Goal: Task Accomplishment & Management: Manage account settings

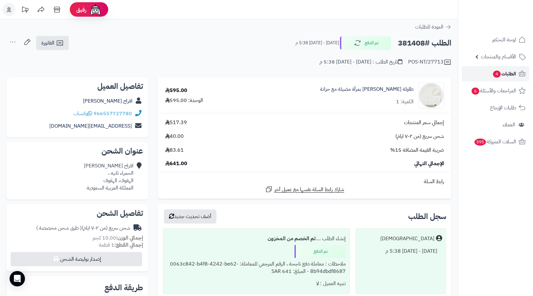
click at [488, 71] on link "الطلبات 4" at bounding box center [495, 73] width 67 height 15
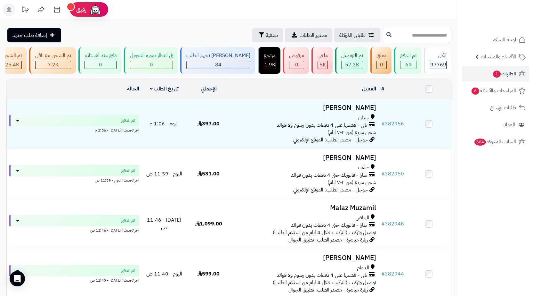
paste input "******"
type input "******"
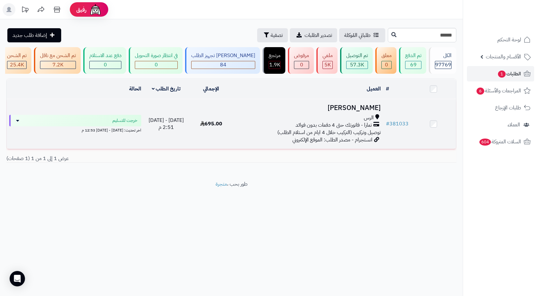
click at [304, 142] on span "انستجرام - مصدر الطلب: الموقع الإلكتروني" at bounding box center [332, 140] width 80 height 8
click at [237, 117] on td "Atheer Saleh الرس تمارا - فاتورتك حتى 4 دفعات بدون فوائد توصيل وتركيب (التركيب …" at bounding box center [309, 124] width 150 height 50
click at [245, 143] on td "Atheer Saleh الرس تمارا - فاتورتك حتى 4 دفعات بدون فوائد توصيل وتركيب (التركيب …" at bounding box center [309, 124] width 150 height 50
click at [311, 121] on div "الرس" at bounding box center [308, 117] width 144 height 7
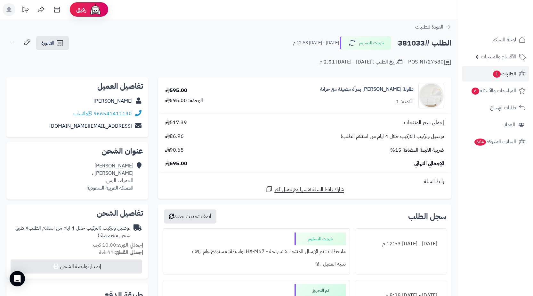
click at [315, 117] on td "إجمالي سعر المنتجات 517.39 توصيل وتركيب (التركيب خلال 4 ايام من استلام الطلب) 8…" at bounding box center [305, 143] width 294 height 59
click at [64, 46] on icon at bounding box center [60, 43] width 8 height 8
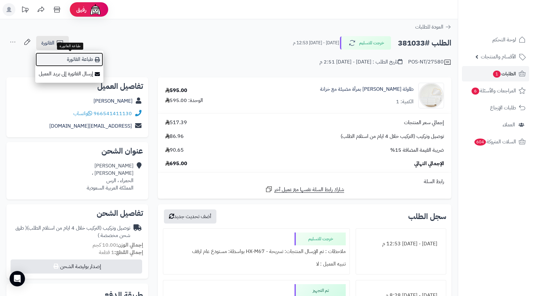
click at [75, 59] on link "طباعة الفاتورة" at bounding box center [69, 59] width 68 height 14
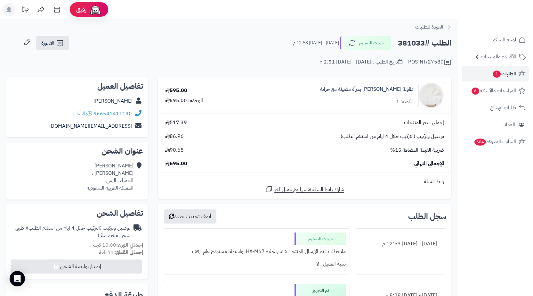
click at [408, 42] on h2 "الطلب #381033" at bounding box center [424, 43] width 53 height 13
copy h2 "381033"
click at [501, 70] on span "الطلبات 1" at bounding box center [505, 73] width 24 height 9
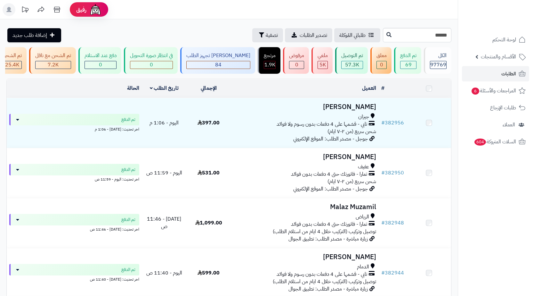
type input "******"
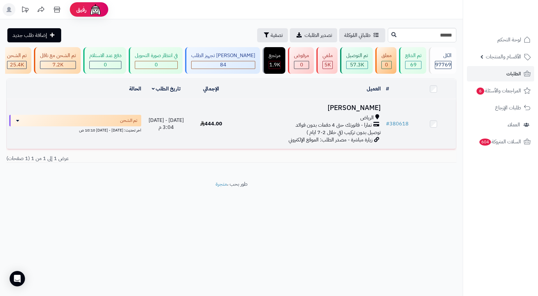
click at [294, 129] on div "تمارا - فاتورتك حتى 4 دفعات بدون فوائد" at bounding box center [308, 124] width 144 height 7
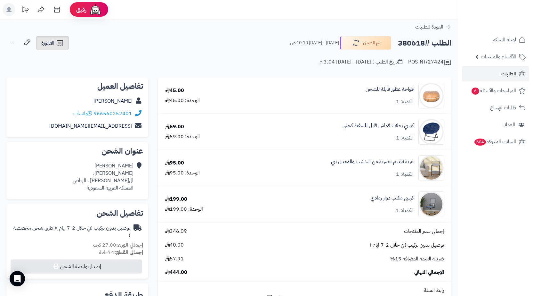
click at [59, 39] on icon at bounding box center [60, 43] width 8 height 8
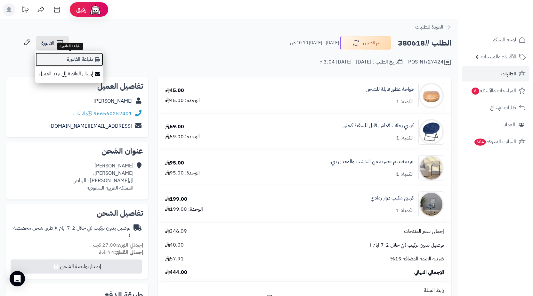
click at [79, 54] on link "طباعة الفاتورة" at bounding box center [69, 59] width 68 height 14
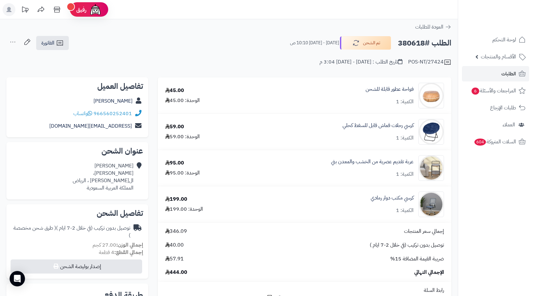
click at [414, 46] on h2 "الطلب #380618" at bounding box center [424, 43] width 53 height 13
copy h2 "380618"
click at [494, 75] on link "الطلبات" at bounding box center [495, 73] width 67 height 15
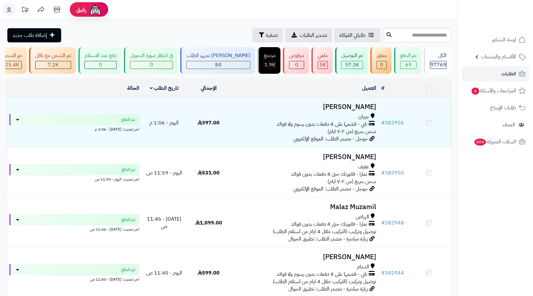
click at [435, 33] on input "text" at bounding box center [417, 35] width 69 height 14
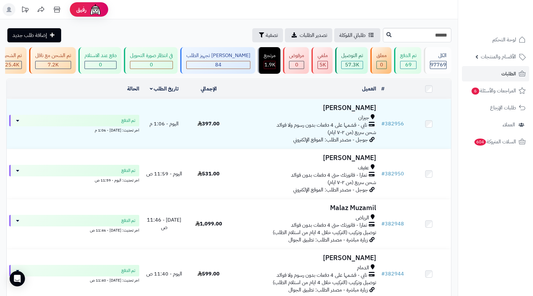
type input "******"
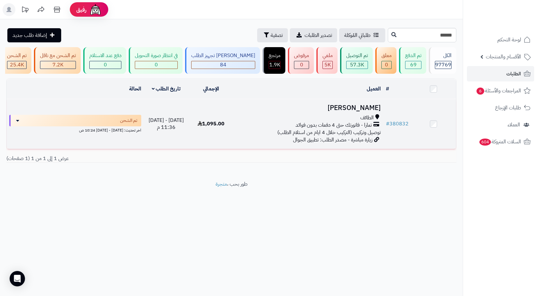
click at [312, 133] on span "توصيل وتركيب (التركيب خلال 4 ايام من استلام الطلب)" at bounding box center [328, 132] width 103 height 8
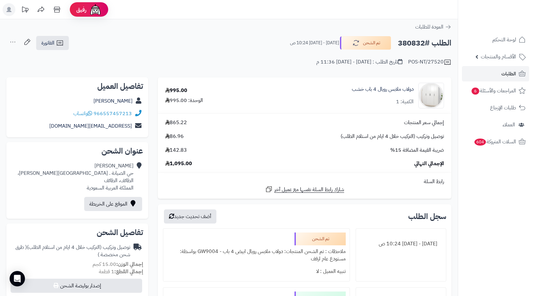
click at [415, 40] on h2 "الطلب #380832" at bounding box center [424, 43] width 53 height 13
copy h2 "380832"
click at [57, 49] on link "الفاتورة" at bounding box center [52, 43] width 33 height 14
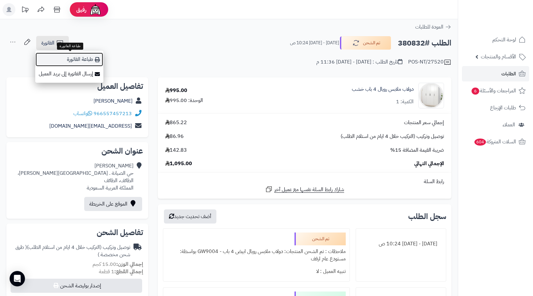
click at [67, 58] on link "طباعة الفاتورة" at bounding box center [69, 59] width 68 height 14
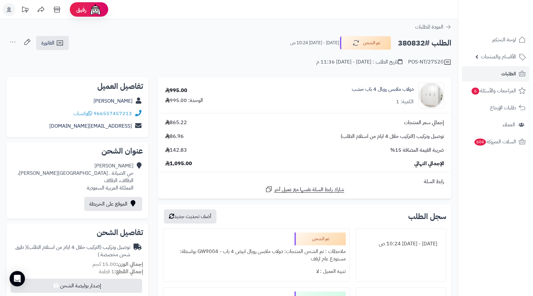
copy h2 "380832"
click at [498, 69] on link "الطلبات" at bounding box center [495, 73] width 67 height 15
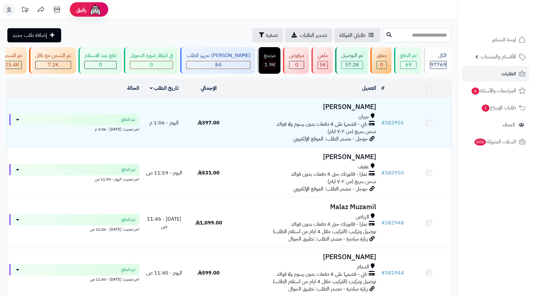
paste input "******"
click at [410, 33] on input "text" at bounding box center [417, 35] width 69 height 14
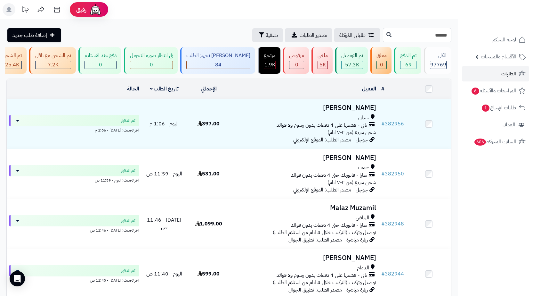
type input "******"
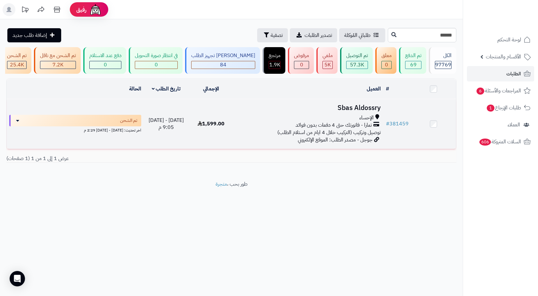
click at [349, 111] on h3 "Sbas Aldossry" at bounding box center [308, 107] width 144 height 7
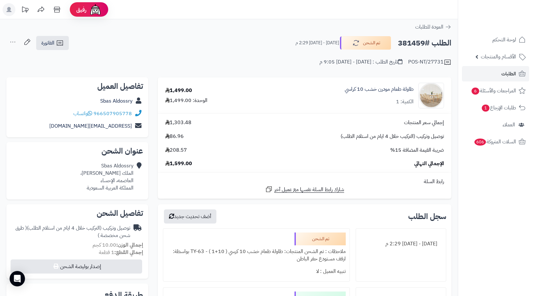
click at [406, 42] on h2 "الطلب #381459" at bounding box center [424, 43] width 53 height 13
copy h2 "381459"
click at [509, 70] on span "الطلبات" at bounding box center [509, 73] width 15 height 9
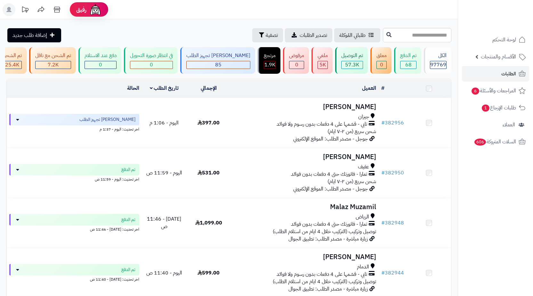
click at [399, 33] on input "text" at bounding box center [417, 35] width 69 height 14
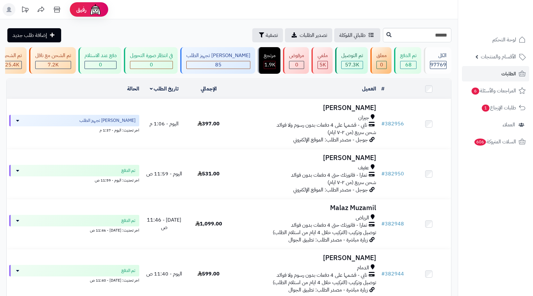
type input "******"
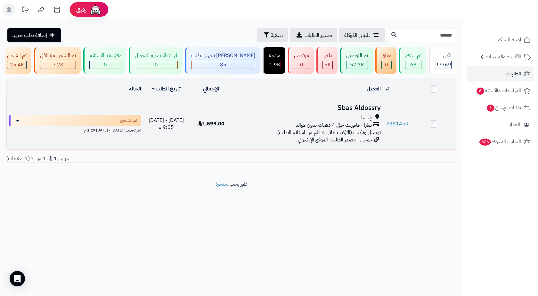
click at [321, 111] on h3 "Sbas Aldossry" at bounding box center [308, 107] width 144 height 7
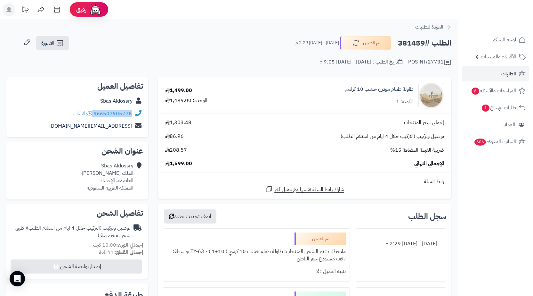
drag, startPoint x: 135, startPoint y: 112, endPoint x: 94, endPoint y: 115, distance: 40.5
click at [94, 115] on div "966507905778 واتساب" at bounding box center [78, 113] width 132 height 12
click at [405, 41] on h2 "الطلب #381459" at bounding box center [424, 43] width 53 height 13
copy h2 "381459"
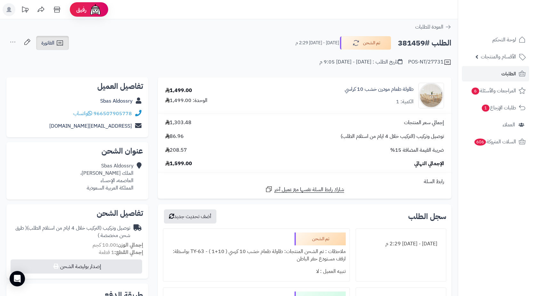
click at [68, 39] on link "الفاتورة" at bounding box center [52, 43] width 33 height 14
click at [77, 52] on ul "طباعة الفاتورة إرسال الفاتورة إلى بريد العميل" at bounding box center [69, 67] width 68 height 32
click at [49, 43] on span "الفاتورة" at bounding box center [47, 43] width 13 height 8
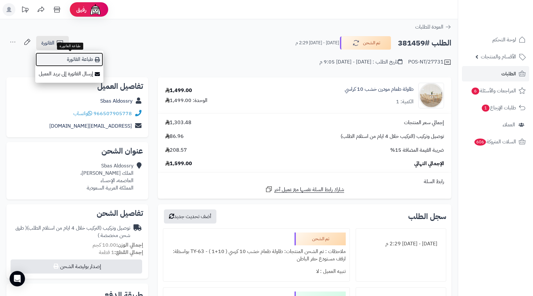
click at [70, 60] on link "طباعة الفاتورة" at bounding box center [69, 59] width 68 height 14
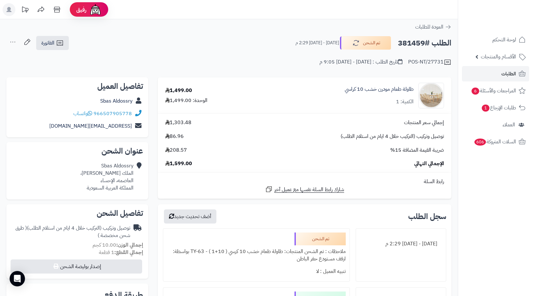
click at [420, 42] on h2 "الطلب #381459" at bounding box center [424, 43] width 53 height 13
copy h2 "381459"
click at [491, 72] on link "الطلبات" at bounding box center [495, 73] width 67 height 15
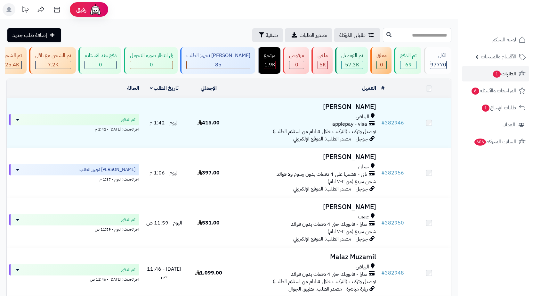
click at [434, 36] on input "text" at bounding box center [417, 35] width 69 height 14
paste input "******"
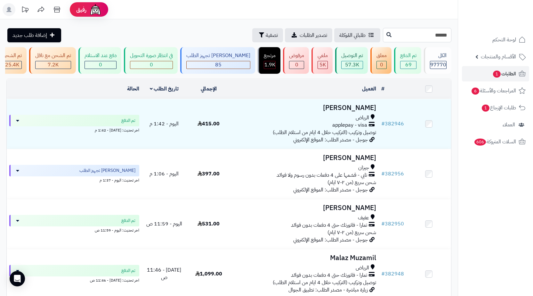
type input "******"
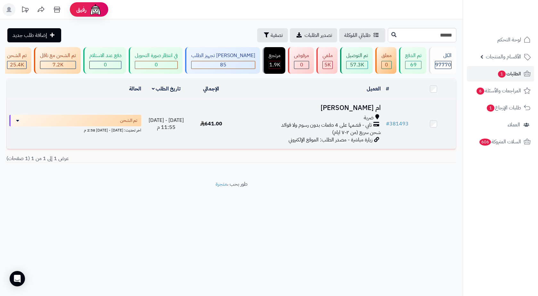
click at [287, 119] on div "ضرية" at bounding box center [308, 117] width 144 height 7
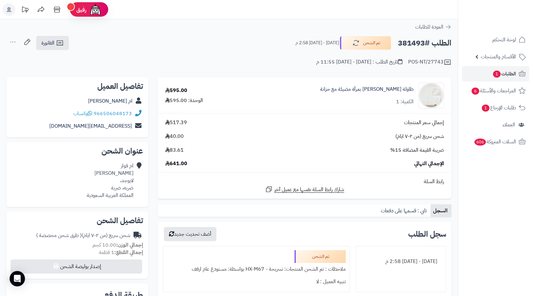
click at [417, 43] on h2 "الطلب #381493" at bounding box center [424, 43] width 53 height 13
copy h2 "381493"
click at [116, 190] on div "ام فواز المطيري لايوجد، ضريه، ضرية المملكة العربية السعودية" at bounding box center [110, 180] width 47 height 37
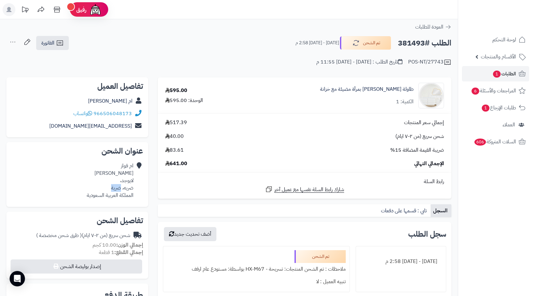
copy div "ضرية"
click at [497, 74] on span "1" at bounding box center [497, 74] width 8 height 8
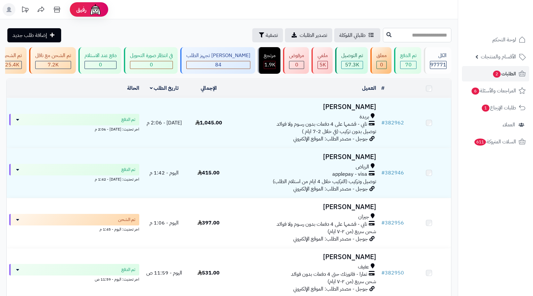
click at [446, 36] on input "text" at bounding box center [417, 35] width 69 height 14
paste input "******"
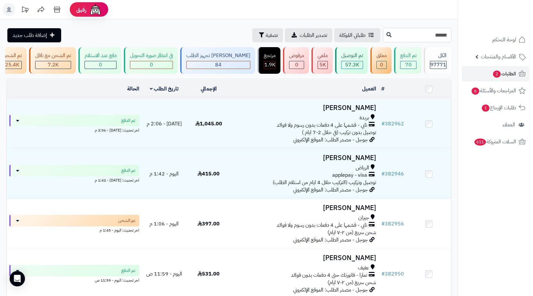
type input "******"
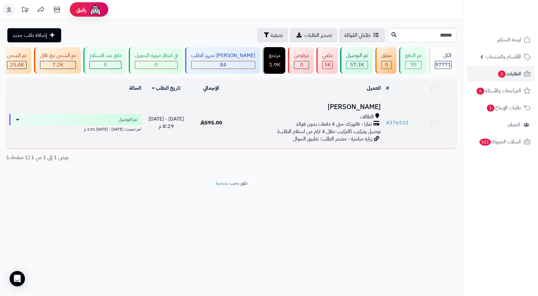
click at [351, 127] on span "تمارا - فاتورتك حتى 4 دفعات بدون فوائد" at bounding box center [334, 123] width 76 height 7
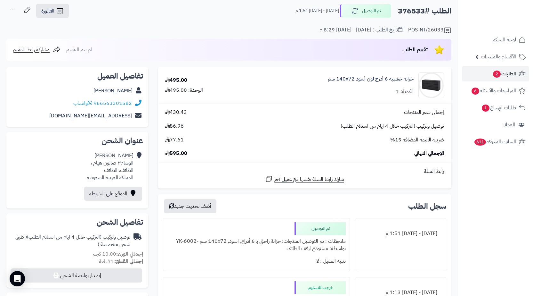
scroll to position [96, 0]
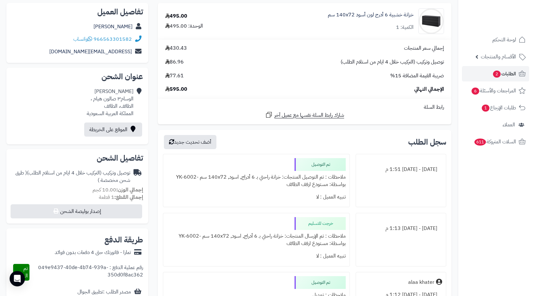
click at [392, 168] on div "السبت - ٤ أكتوبر ٢٠٢٥ - 1:51 م" at bounding box center [401, 169] width 82 height 12
click at [320, 141] on div "سجل الطلب أضف تحديث جديد" at bounding box center [304, 142] width 283 height 14
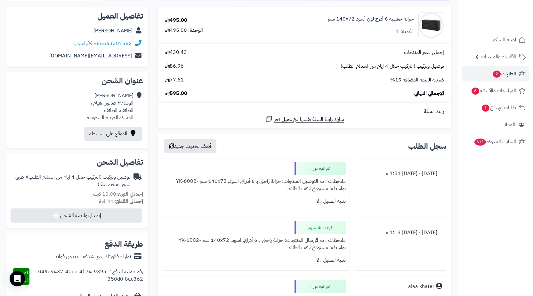
scroll to position [64, 0]
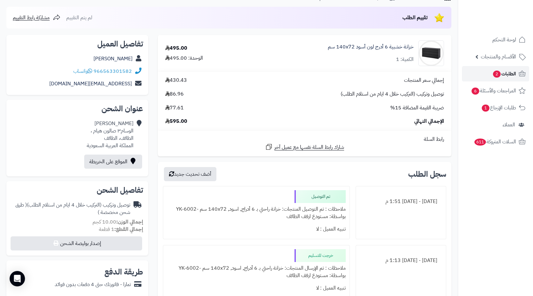
click at [516, 74] on span "الطلبات 2" at bounding box center [505, 73] width 24 height 9
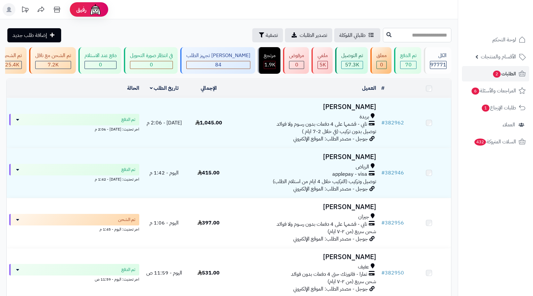
click at [418, 33] on input "text" at bounding box center [417, 35] width 69 height 14
paste input "******"
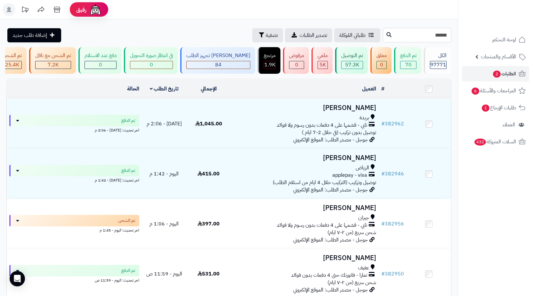
type input "******"
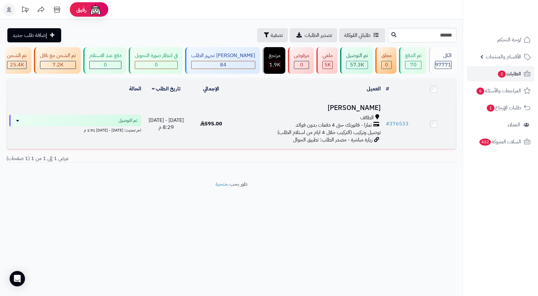
click at [340, 111] on h3 "[PERSON_NAME]" at bounding box center [308, 107] width 144 height 7
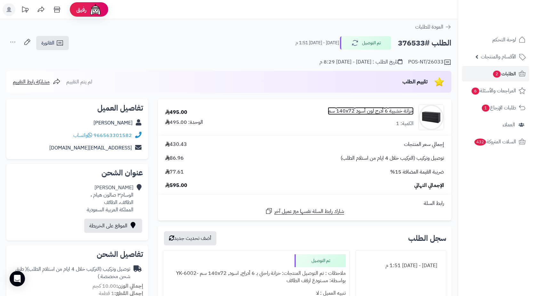
click at [395, 109] on link "خزانة خشبية 6 أدرج لون أسود 140x72 سم" at bounding box center [371, 110] width 86 height 7
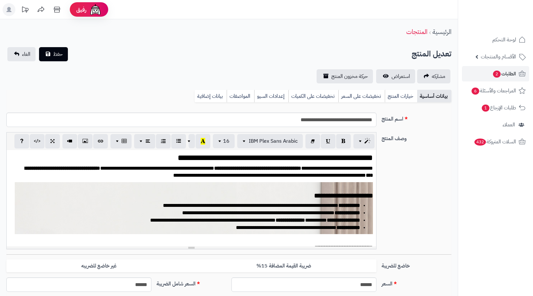
scroll to position [878, 0]
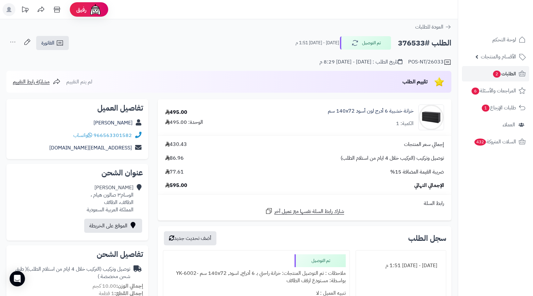
click at [233, 129] on td "495.00 الوحدة: 495.00" at bounding box center [200, 117] width 84 height 36
click at [393, 114] on link "خزانة خشبية 6 أدرج لون أسود 140x72 سم" at bounding box center [371, 110] width 86 height 7
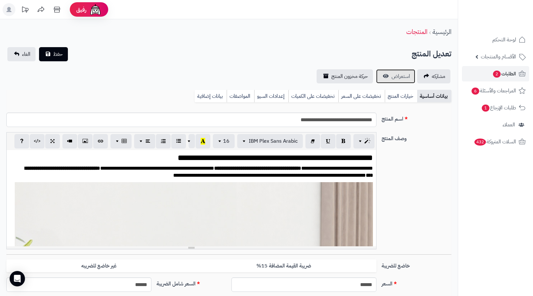
click at [390, 74] on link "استعراض" at bounding box center [395, 76] width 39 height 14
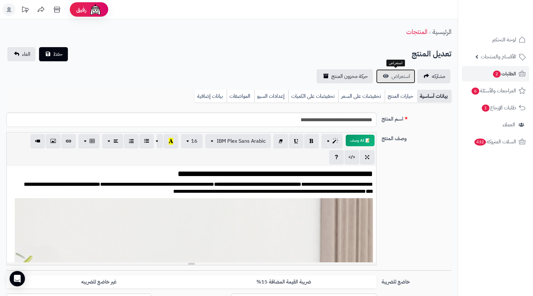
scroll to position [878, 0]
click at [500, 76] on span "الطلبات 2" at bounding box center [505, 73] width 24 height 9
